Goal: Communication & Community: Answer question/provide support

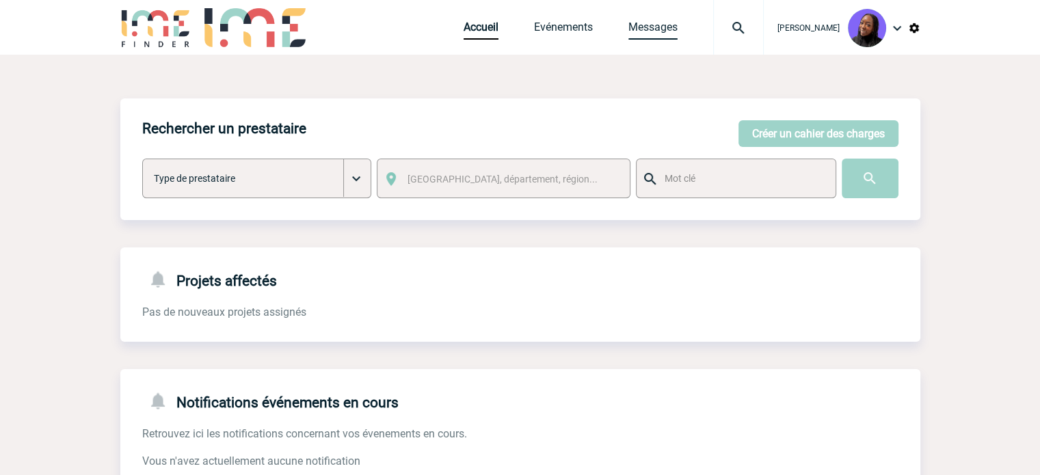
click at [658, 30] on link "Messages" at bounding box center [652, 30] width 49 height 19
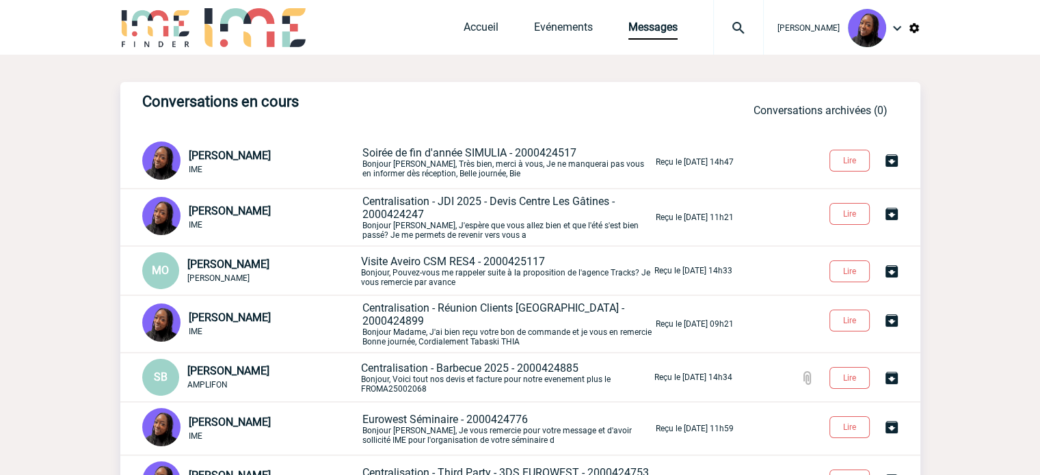
click at [487, 159] on span "Soirée de fin d'année SIMULIA - 2000424517" at bounding box center [469, 152] width 214 height 13
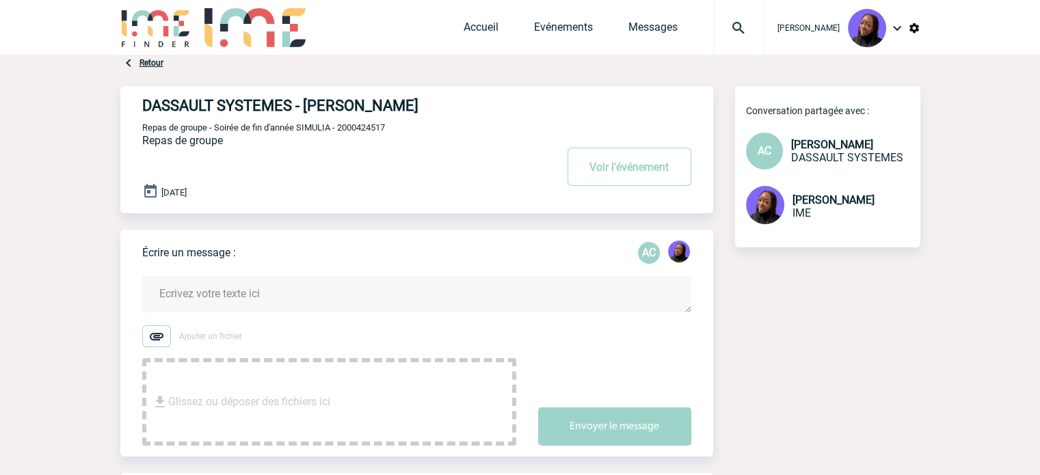
click at [277, 296] on textarea at bounding box center [416, 294] width 549 height 36
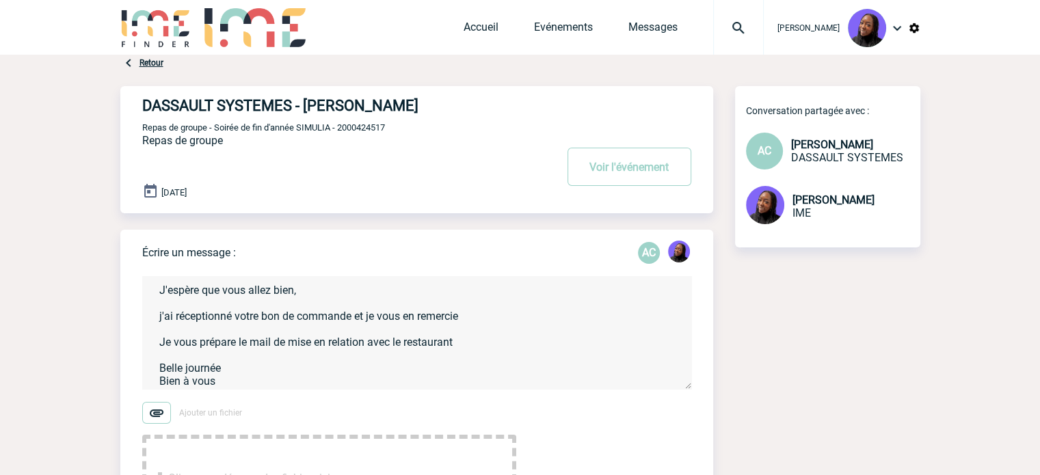
scroll to position [42, 0]
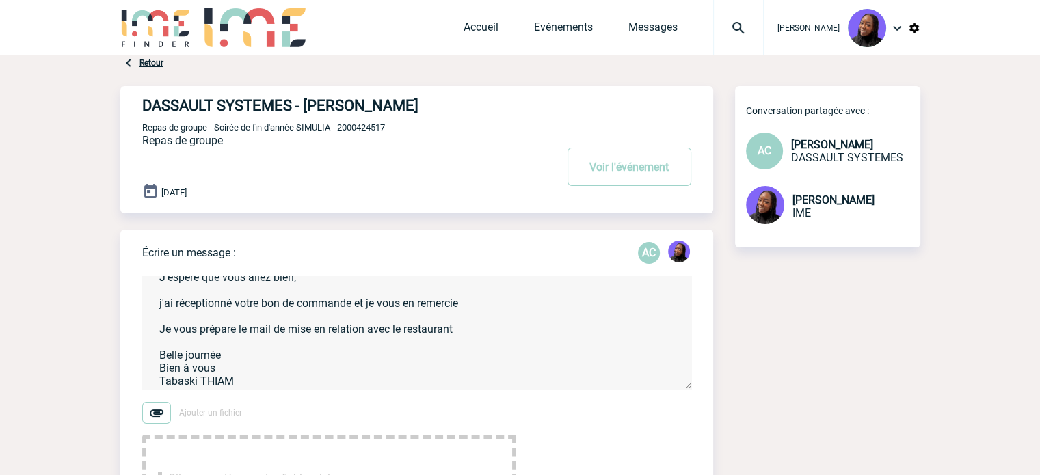
click at [498, 332] on textarea "Bonjour Aurélia, J'espère que vous allez bien, j'ai réceptionné votre bon de co…" at bounding box center [416, 332] width 549 height 113
click at [484, 304] on textarea "Bonjour Aurélia, J'espère que vous allez bien, j'ai réceptionné votre bon de co…" at bounding box center [416, 332] width 549 height 113
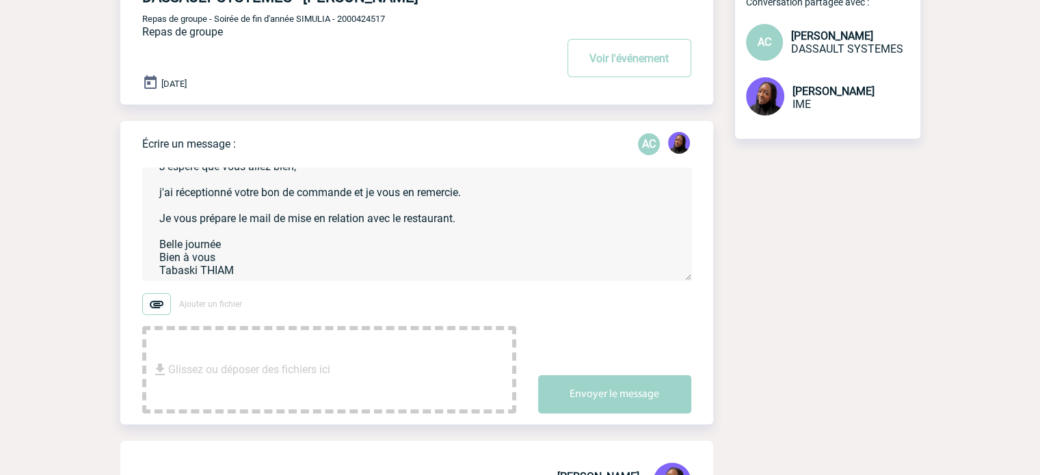
scroll to position [273, 0]
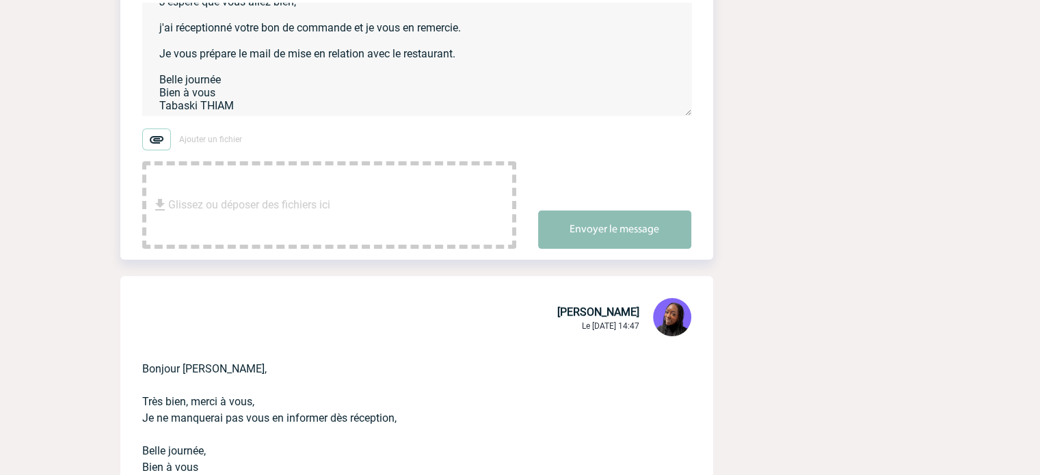
type textarea "Bonjour Aurélia, J'espère que vous allez bien, j'ai réceptionné votre bon de co…"
click at [596, 223] on button "Envoyer le message" at bounding box center [614, 230] width 153 height 38
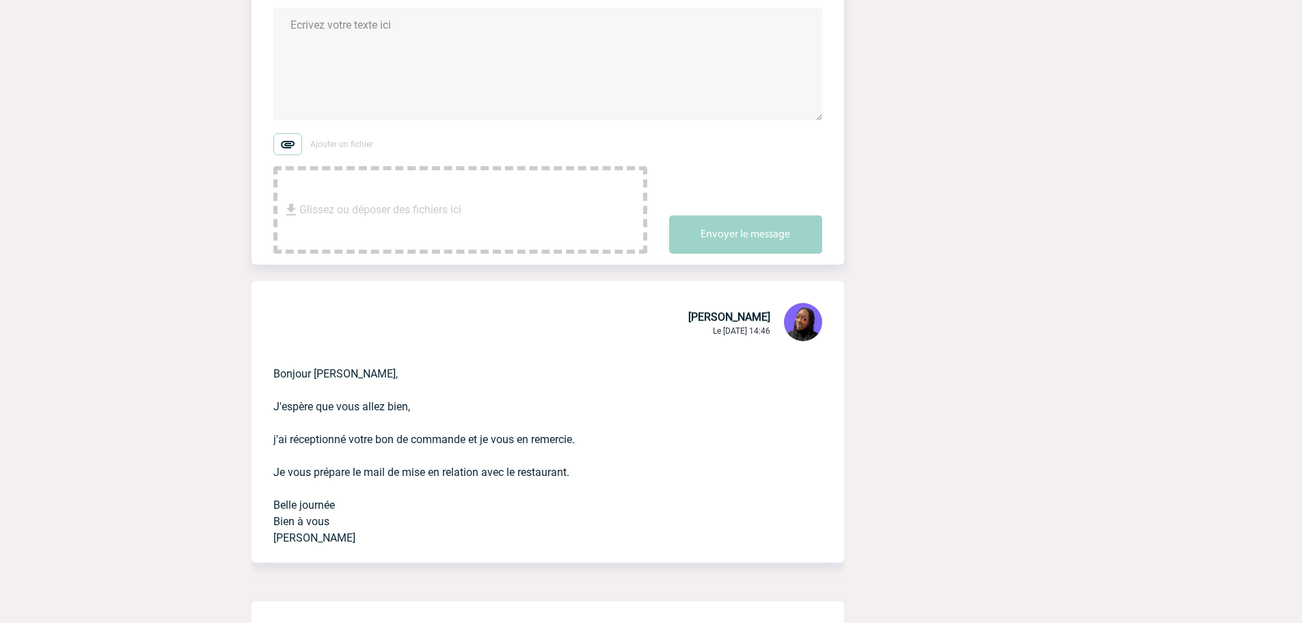
scroll to position [0, 0]
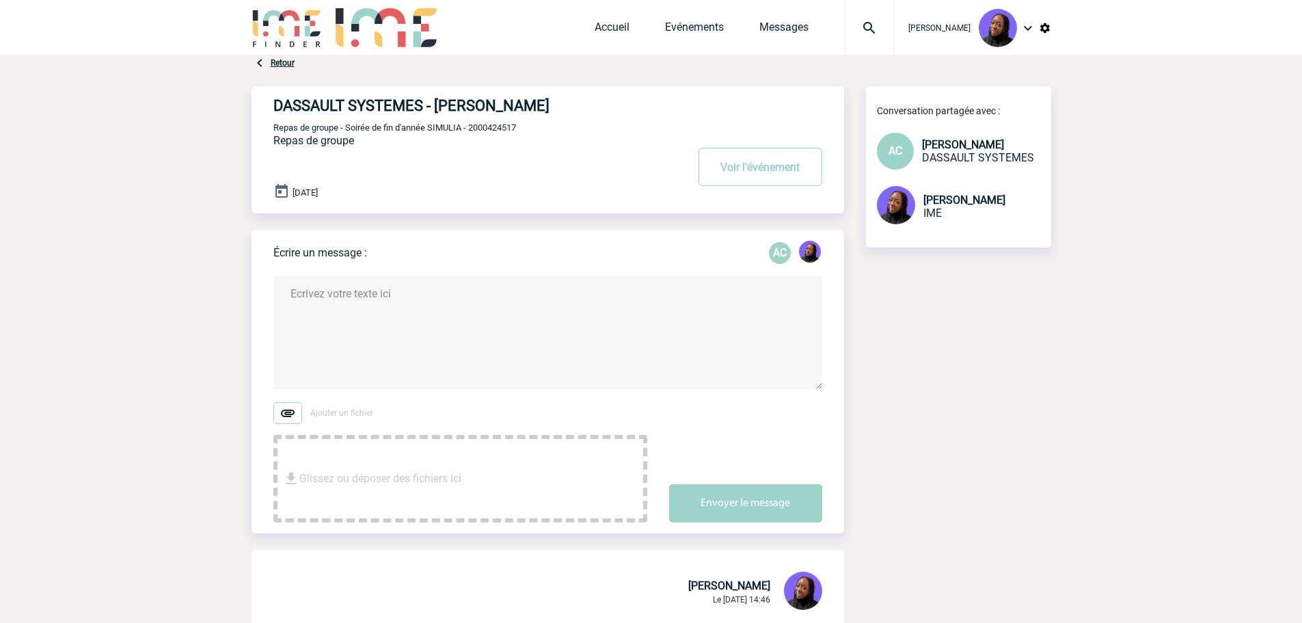
click at [489, 128] on span "Repas de groupe - Soirée de fin d'année SIMULIA - 2000424517" at bounding box center [394, 127] width 243 height 10
copy span "2000424517"
drag, startPoint x: 421, startPoint y: 105, endPoint x: 273, endPoint y: 106, distance: 148.4
click at [273, 106] on h4 "DASSAULT SYSTEMES - Aurélia CAVOUÉ" at bounding box center [459, 105] width 373 height 17
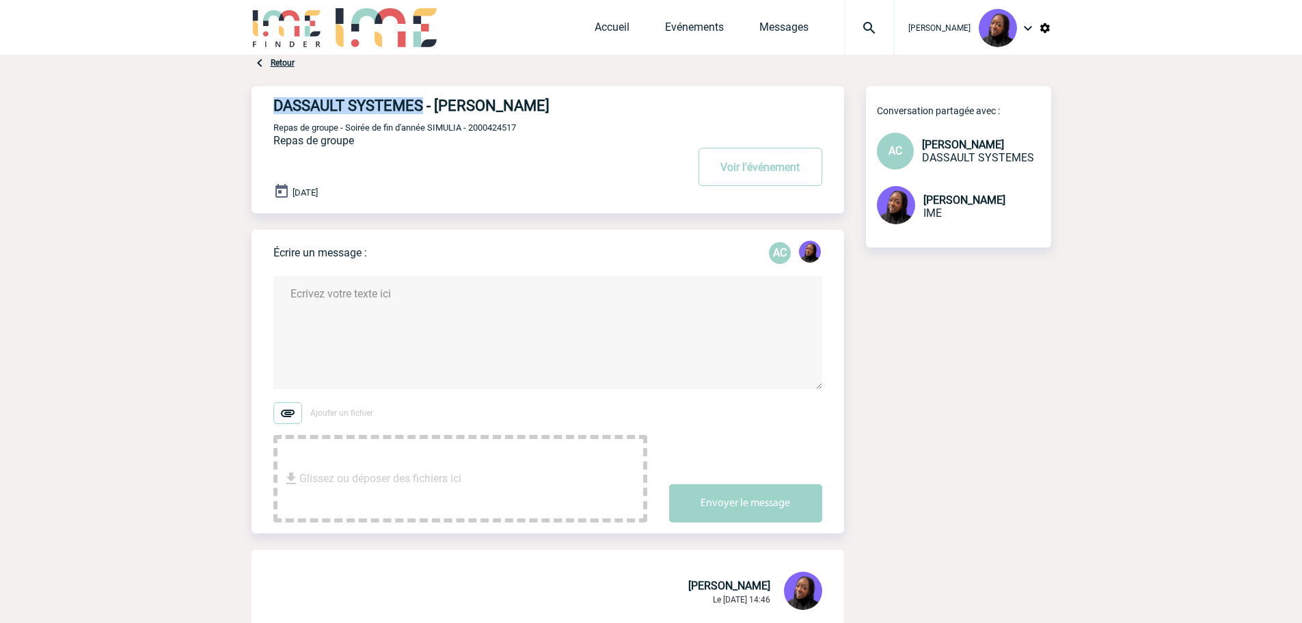
copy h4 "DASSAULT SYSTEMES"
drag, startPoint x: 551, startPoint y: 104, endPoint x: 439, endPoint y: 102, distance: 112.1
click at [439, 102] on h4 "DASSAULT SYSTEMES - Aurélia CAVOUÉ" at bounding box center [459, 105] width 373 height 17
copy h4 "Aurélia CAVOUÉ"
